Goal: Browse casually: Explore the website without a specific task or goal

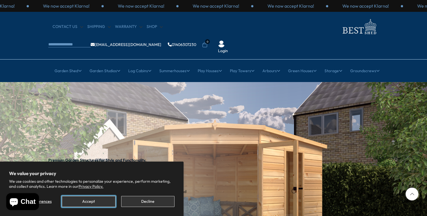
click at [89, 200] on button "Accept" at bounding box center [88, 201] width 53 height 11
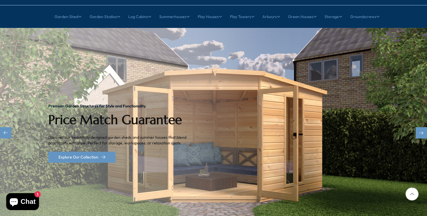
scroll to position [54, 0]
click at [419, 127] on div "Next slide" at bounding box center [421, 132] width 11 height 11
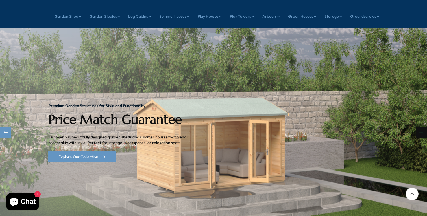
click at [419, 127] on div "Next slide" at bounding box center [421, 132] width 11 height 11
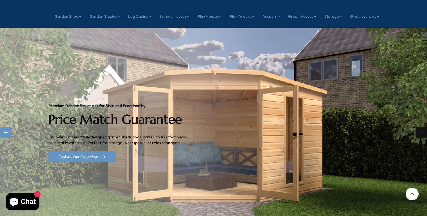
click at [419, 127] on div "Next slide" at bounding box center [421, 132] width 11 height 11
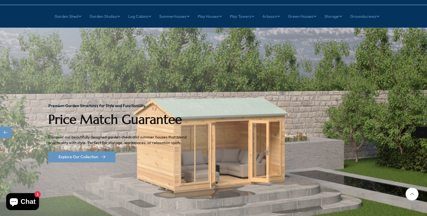
click at [419, 127] on div "Next slide" at bounding box center [421, 132] width 11 height 11
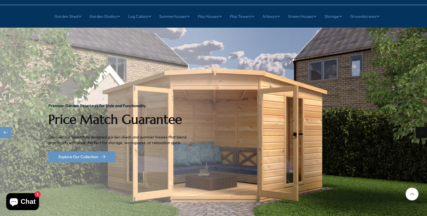
click at [419, 127] on div "Next slide" at bounding box center [421, 132] width 11 height 11
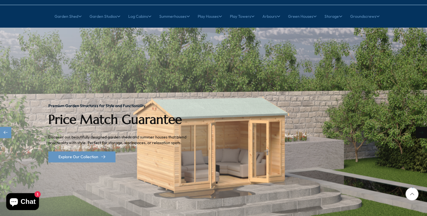
click at [419, 127] on div "Next slide" at bounding box center [421, 132] width 11 height 11
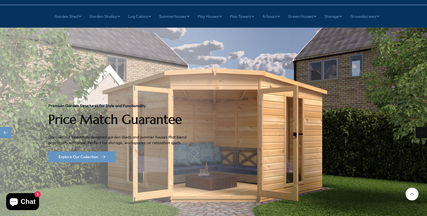
click at [419, 127] on div "Next slide" at bounding box center [421, 132] width 11 height 11
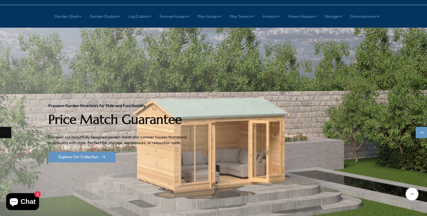
click at [7, 127] on div "Previous slide" at bounding box center [5, 132] width 11 height 11
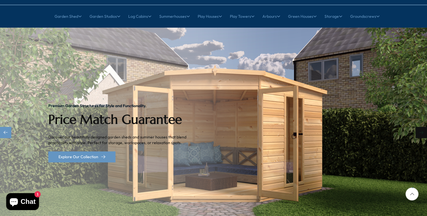
click at [422, 127] on div "Next slide" at bounding box center [421, 132] width 11 height 11
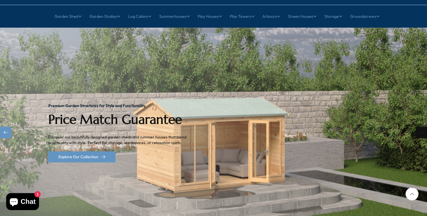
click at [422, 127] on div "Next slide" at bounding box center [421, 132] width 11 height 11
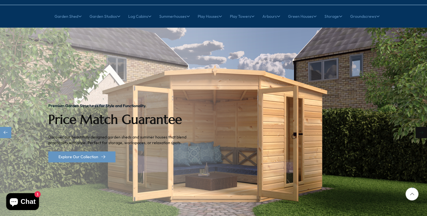
click at [422, 127] on div "Next slide" at bounding box center [421, 132] width 11 height 11
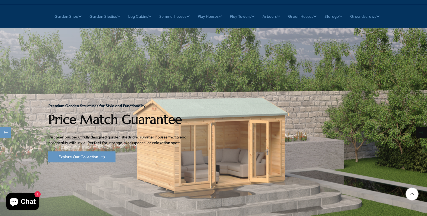
click at [422, 127] on div "Next slide" at bounding box center [421, 132] width 11 height 11
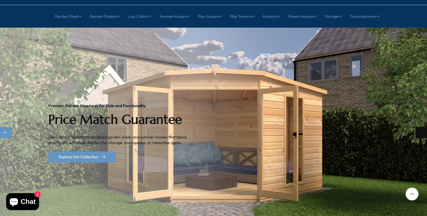
click at [422, 127] on div "Next slide" at bounding box center [421, 132] width 11 height 11
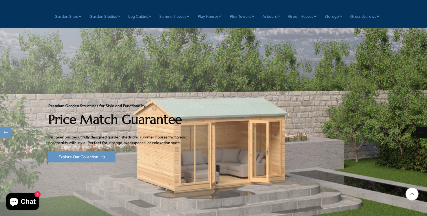
click at [422, 127] on div "Next slide" at bounding box center [421, 132] width 11 height 11
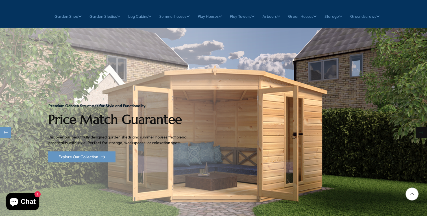
click at [422, 127] on div "Next slide" at bounding box center [421, 132] width 11 height 11
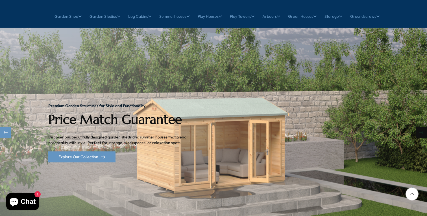
click at [422, 127] on div "Next slide" at bounding box center [421, 132] width 11 height 11
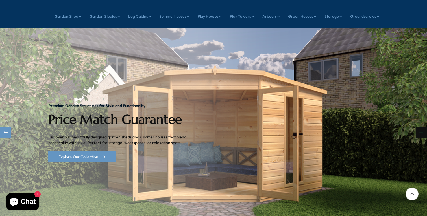
click at [422, 127] on div "Next slide" at bounding box center [421, 132] width 11 height 11
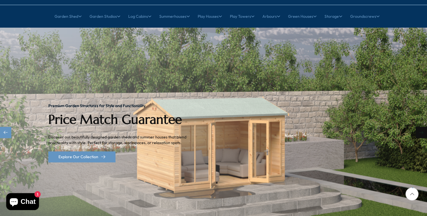
click at [421, 127] on div "Next slide" at bounding box center [421, 132] width 11 height 11
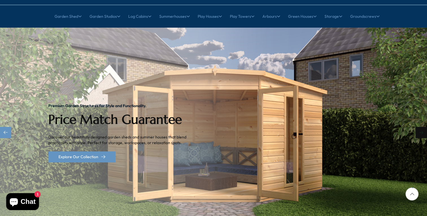
click at [421, 127] on div "Next slide" at bounding box center [421, 132] width 11 height 11
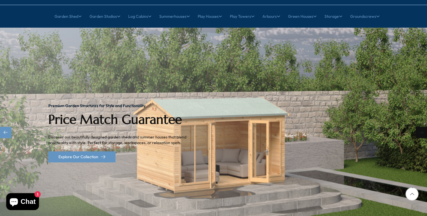
click at [421, 127] on div "Next slide" at bounding box center [421, 132] width 11 height 11
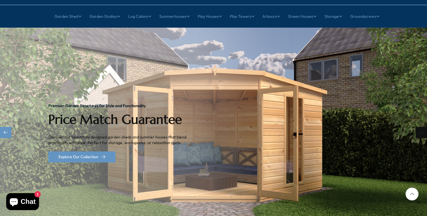
click at [421, 127] on div "Next slide" at bounding box center [421, 132] width 11 height 11
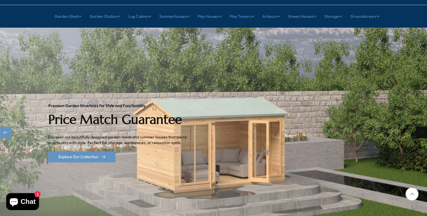
click at [421, 127] on div "Next slide" at bounding box center [421, 132] width 11 height 11
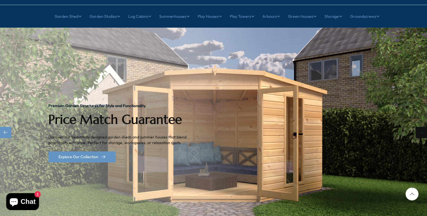
click at [421, 127] on div "Next slide" at bounding box center [421, 132] width 11 height 11
